Goal: Information Seeking & Learning: Learn about a topic

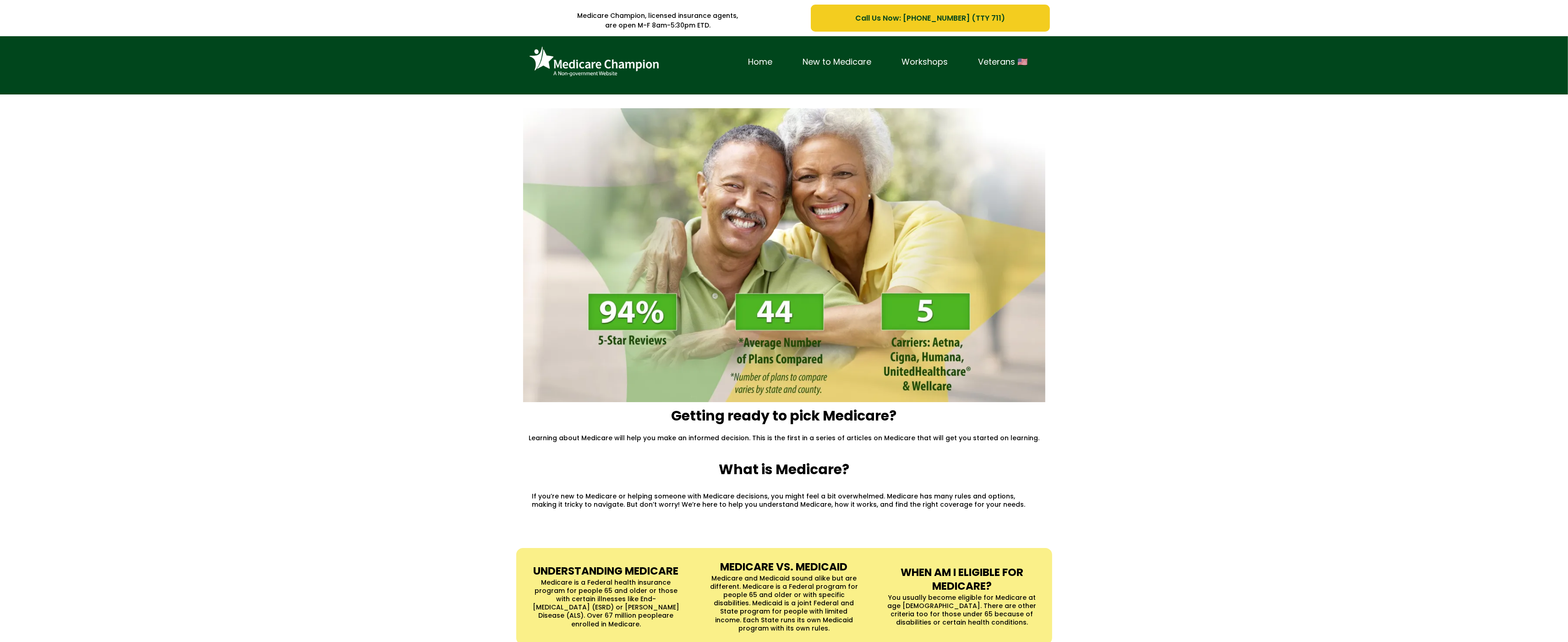
click at [49, 65] on div "Home New to Medicare Workshops Veterans 🇺🇸" at bounding box center [784, 65] width 1568 height 58
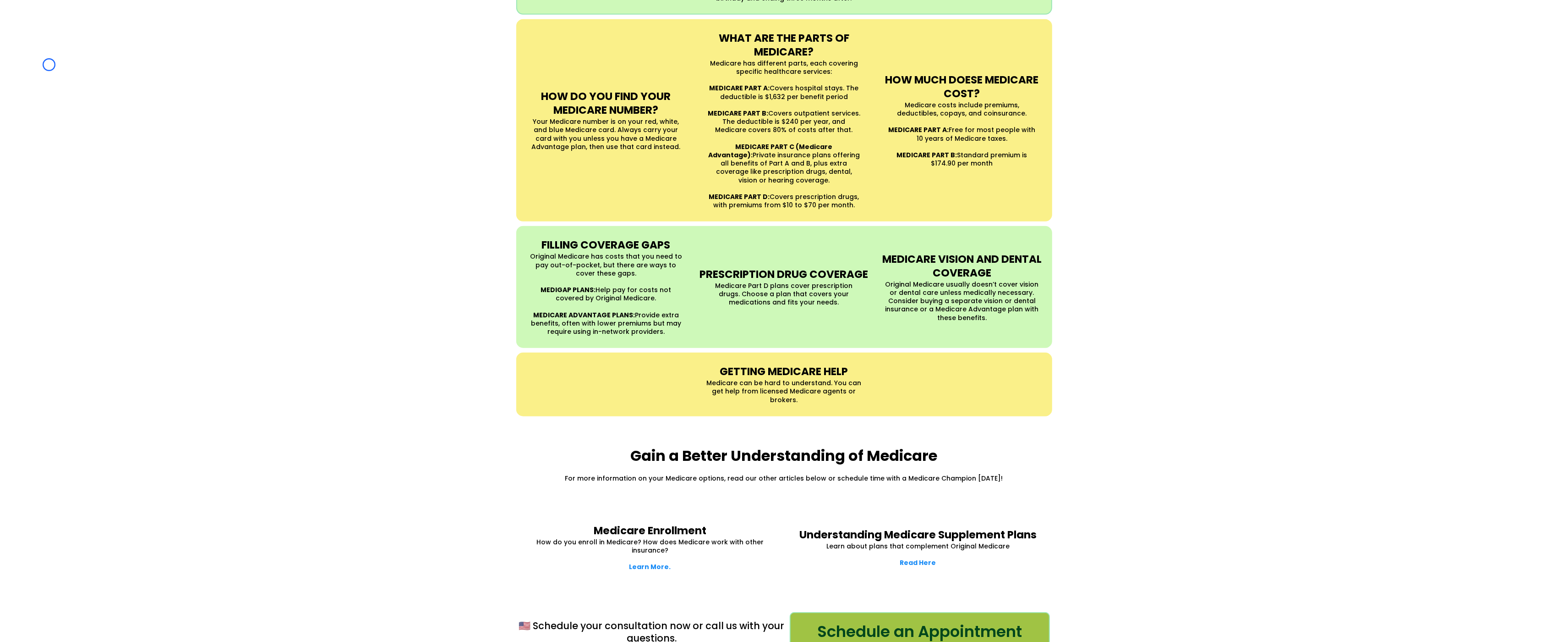
scroll to position [857, 0]
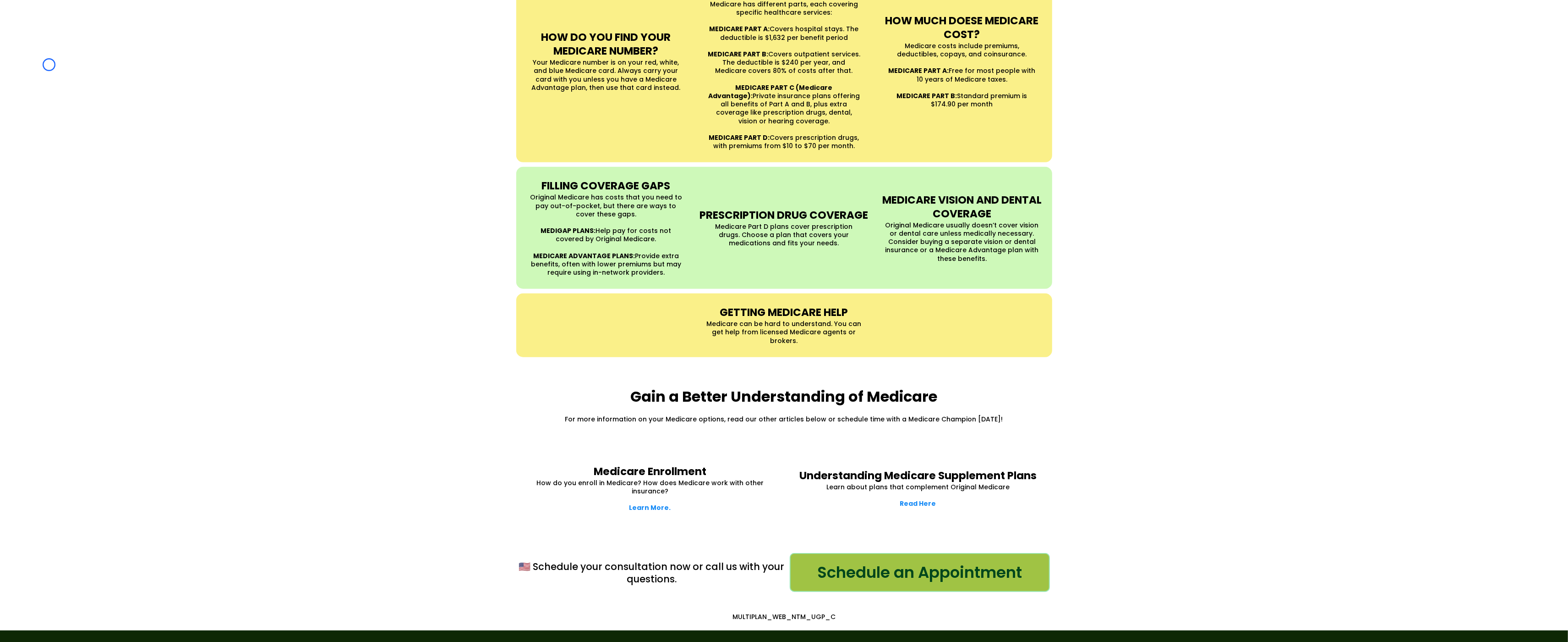
click at [49, 65] on div "UNDERSTANDING MEDICARE Medicare is a Federal health insurance program for peopl…" at bounding box center [784, 24] width 1568 height 685
click at [49, 46] on div "UNDERSTANDING MEDICARE Medicare is a Federal health insurance program for peopl…" at bounding box center [784, 24] width 1568 height 685
click at [78, 68] on div "UNDERSTANDING MEDICARE Medicare is a Federal health insurance program for peopl…" at bounding box center [784, 24] width 1568 height 685
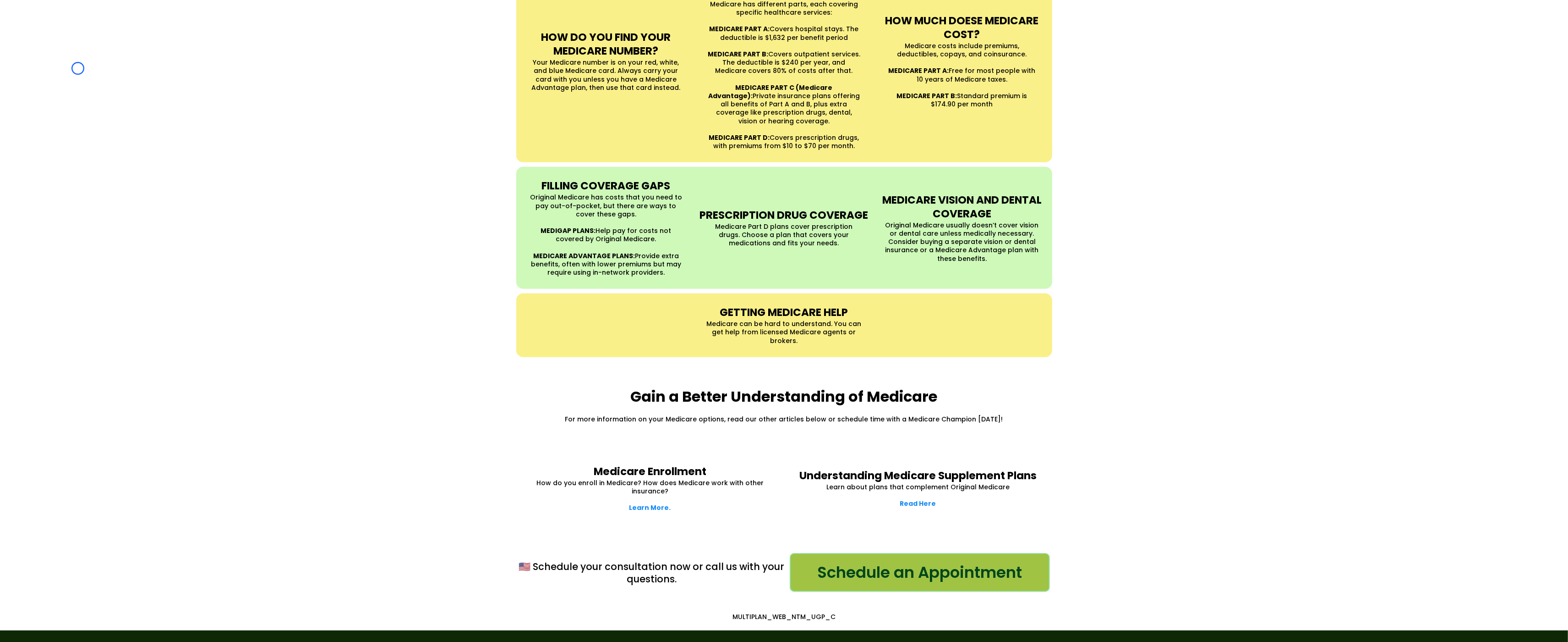
scroll to position [1031, 0]
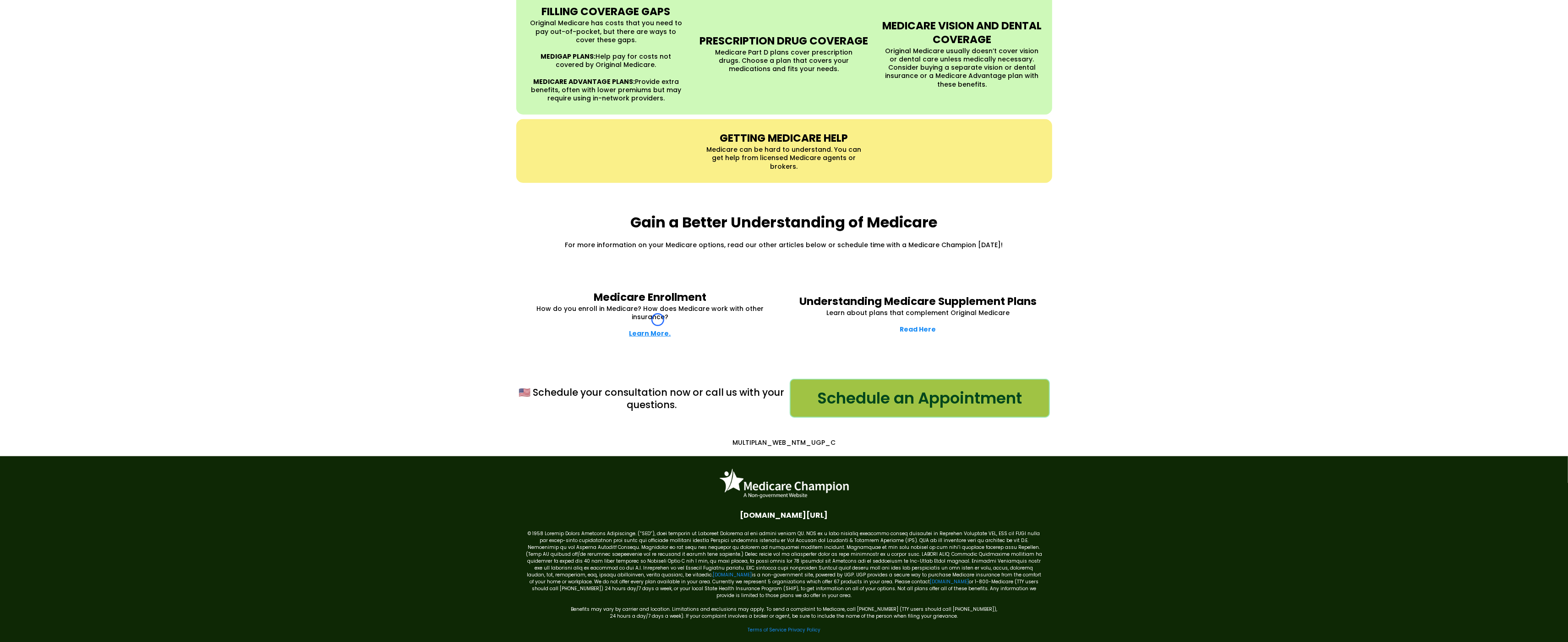
click at [658, 329] on strong "Learn More." at bounding box center [650, 333] width 41 height 9
click at [930, 578] on link "[DOMAIN_NAME]" at bounding box center [950, 581] width 39 height 7
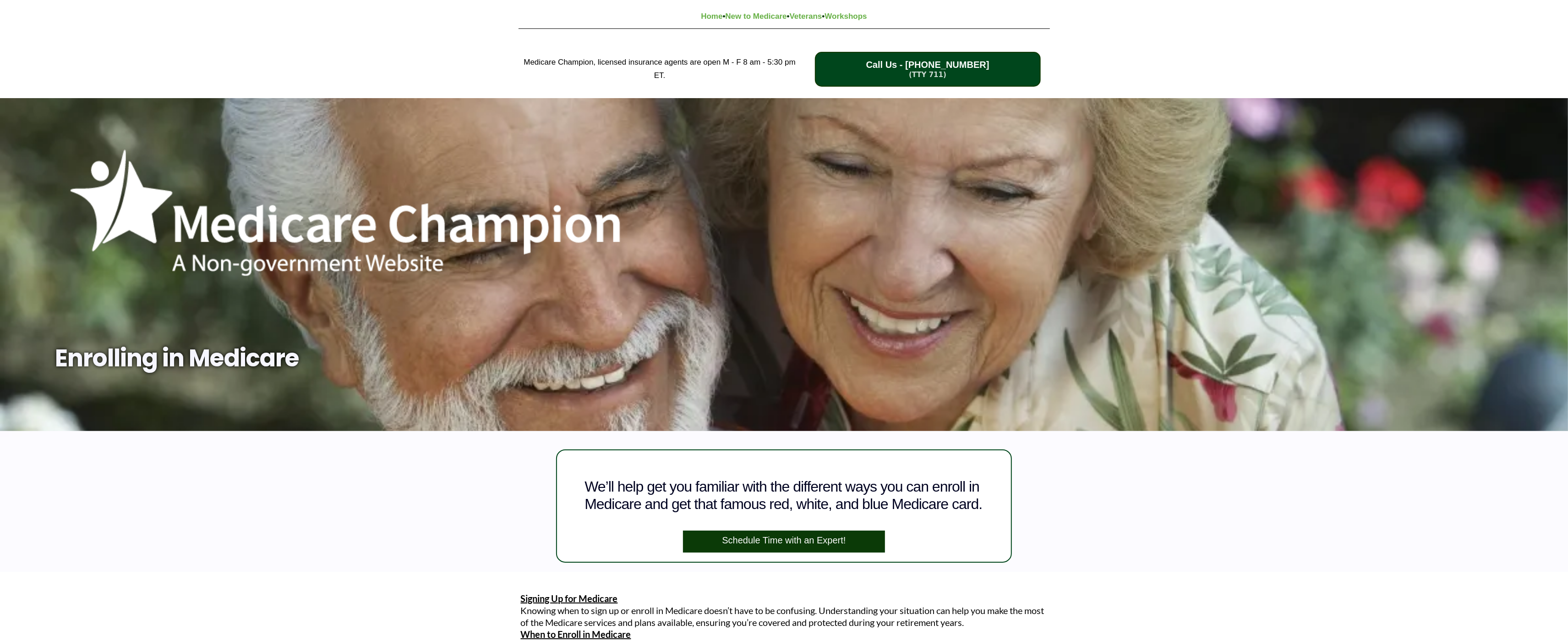
click at [47, 55] on div "Medicare Champion, licensed insurance agents are open M - F 8 am - 5:30 pm ET. …" at bounding box center [784, 69] width 1568 height 58
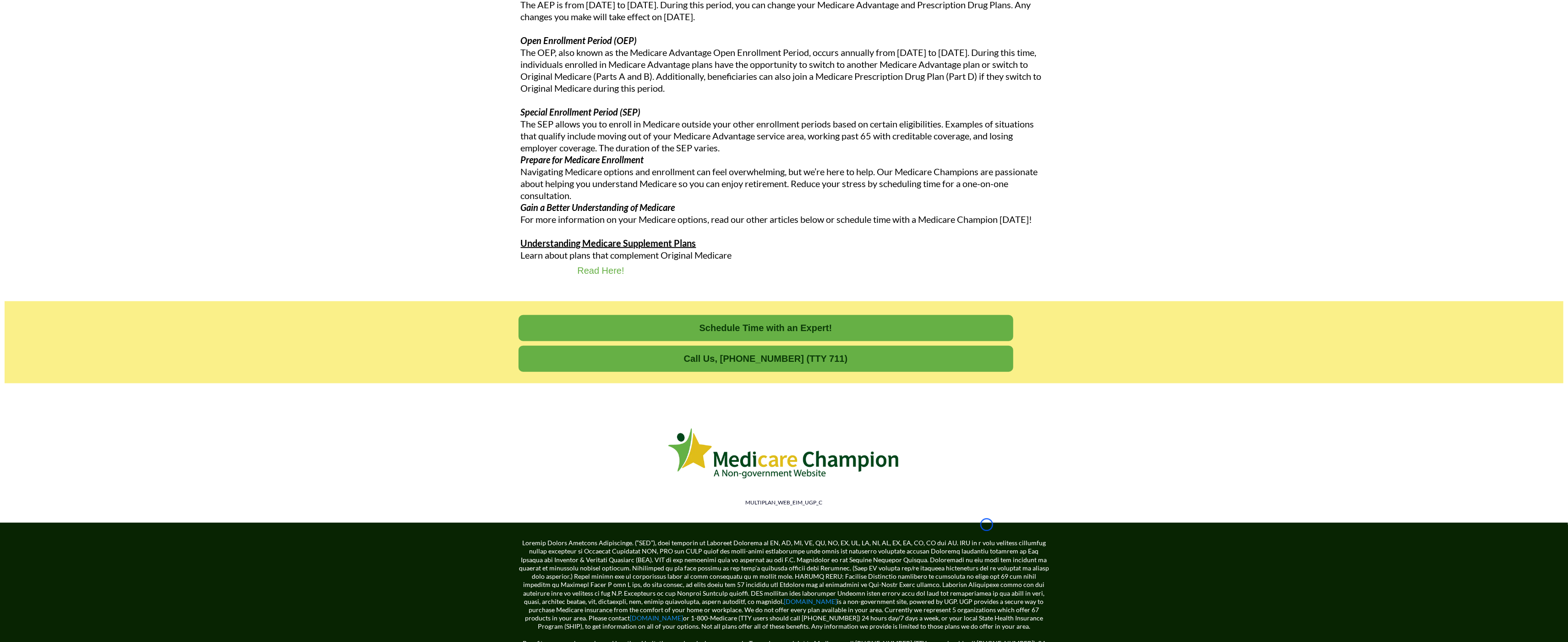
scroll to position [1120, 0]
